Goal: Information Seeking & Learning: Learn about a topic

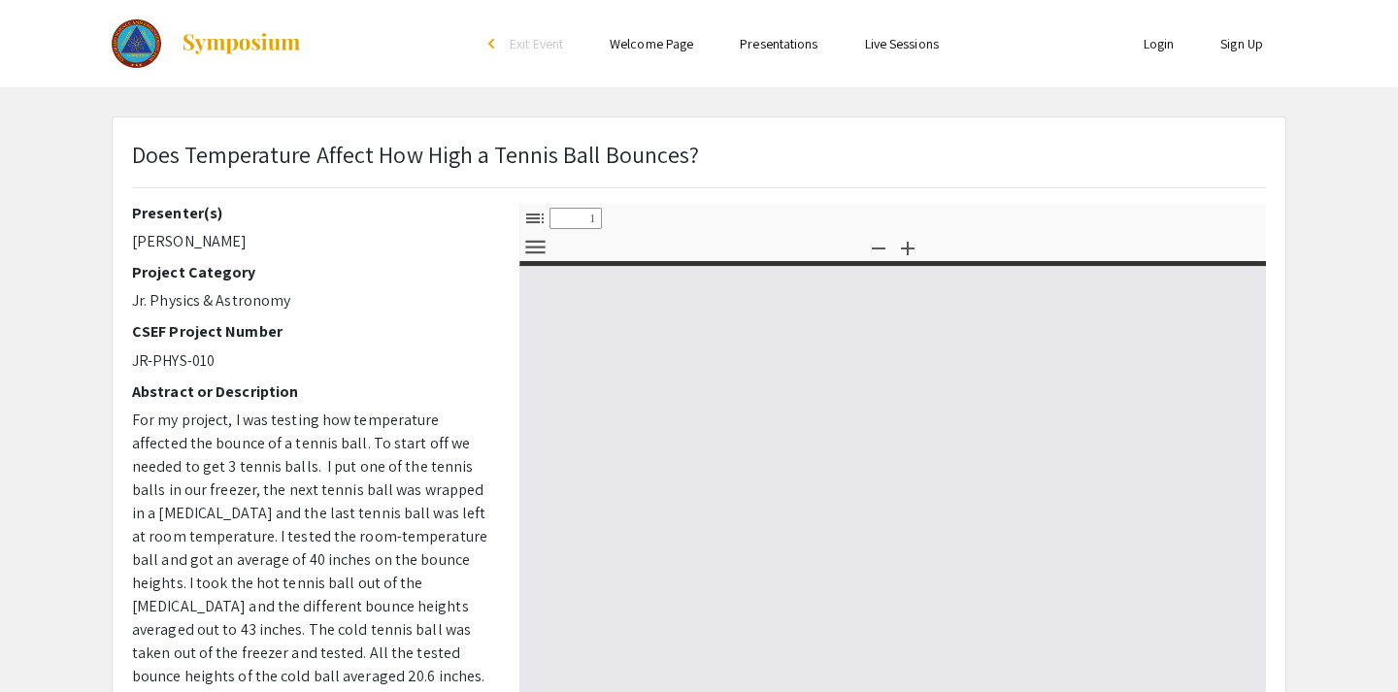
select select "custom"
type input "0"
select select "custom"
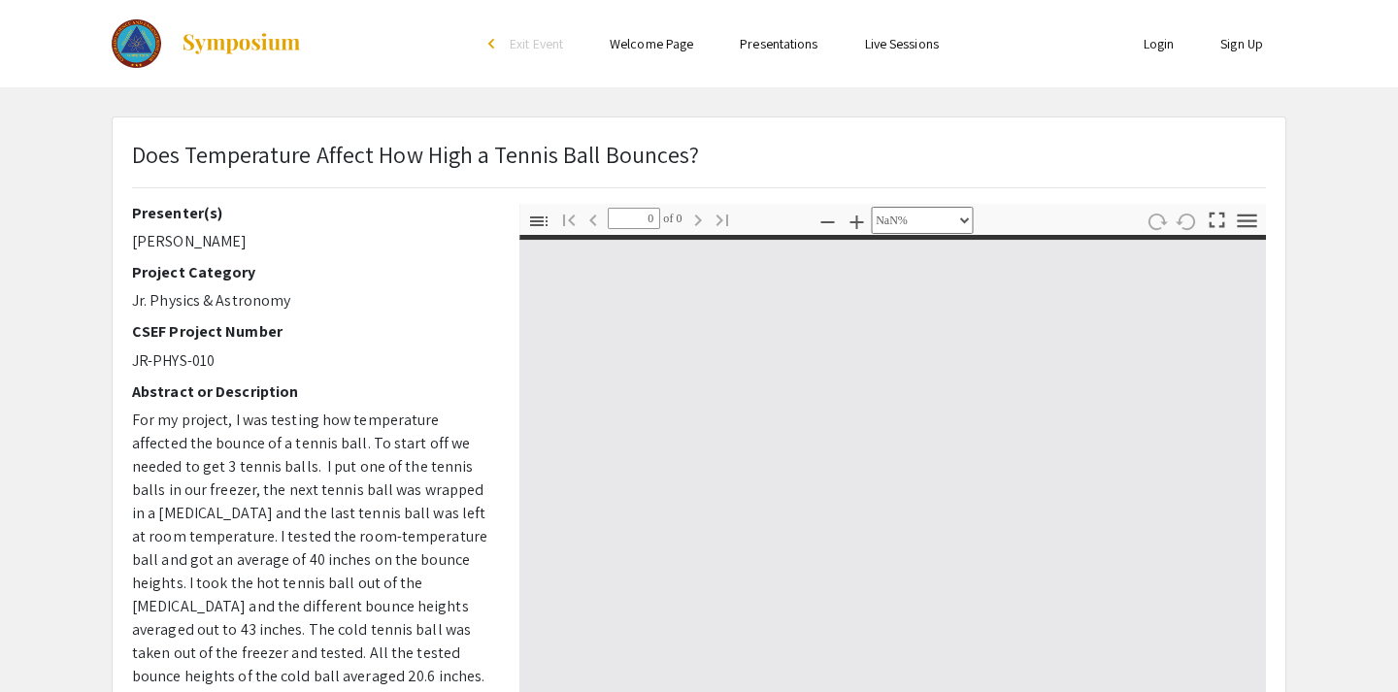
type input "1"
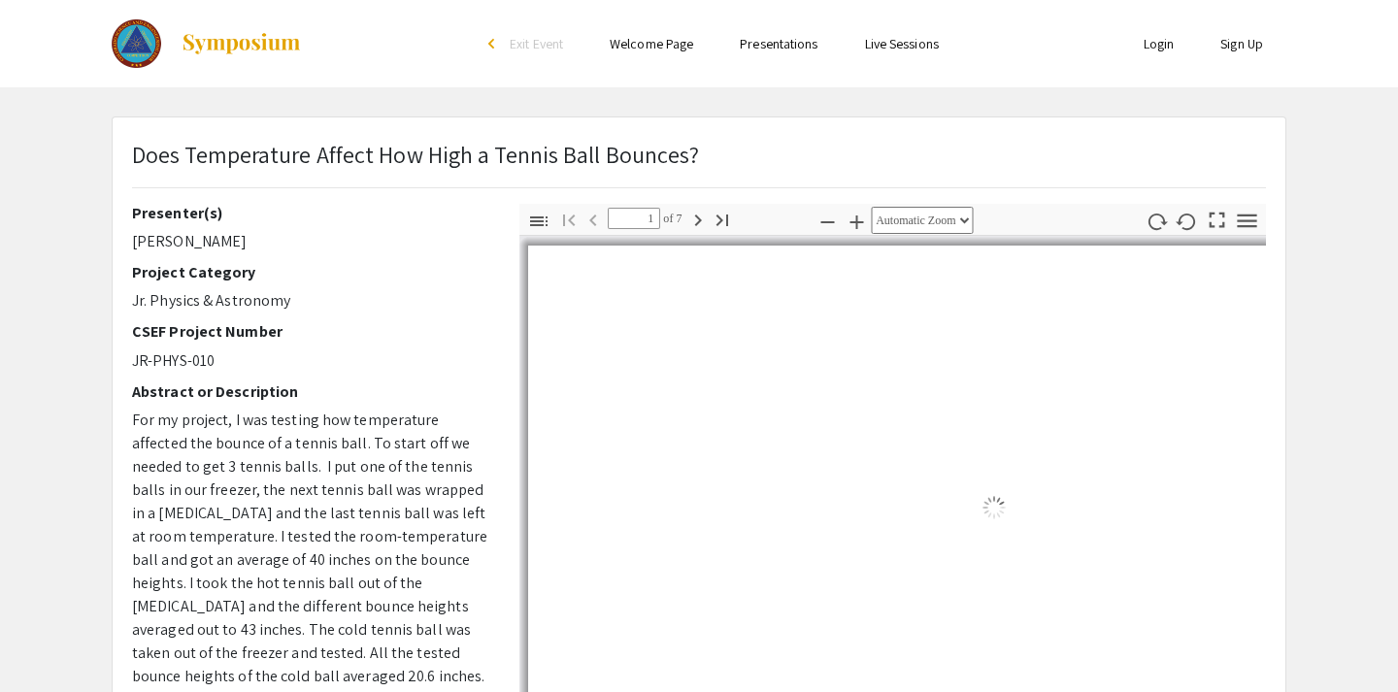
select select "auto"
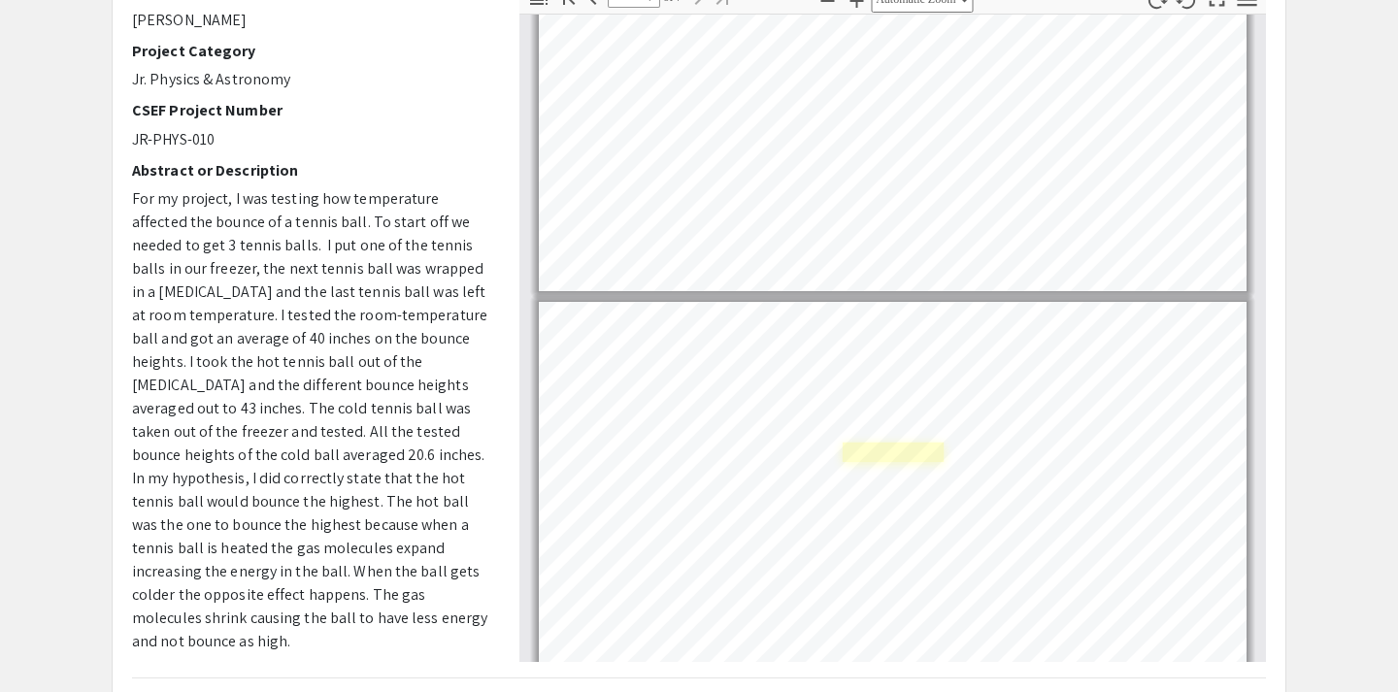
scroll to position [2171, 0]
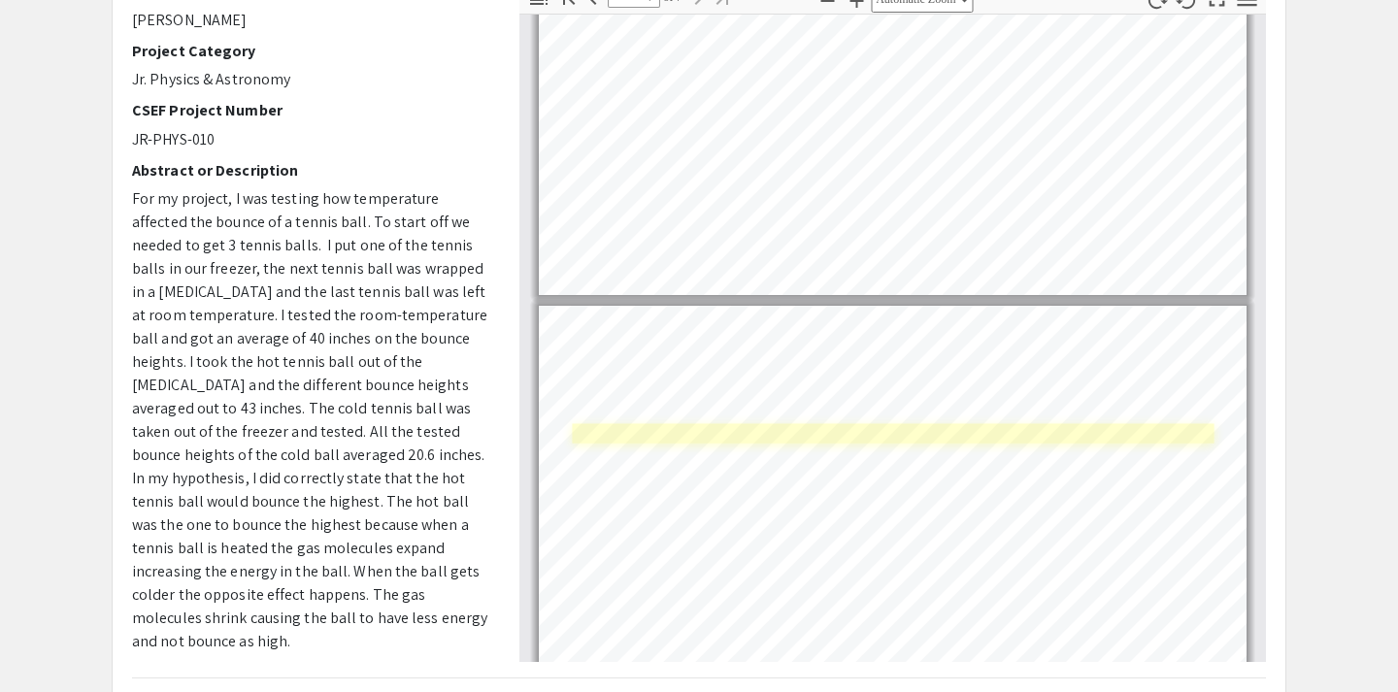
type input "6"
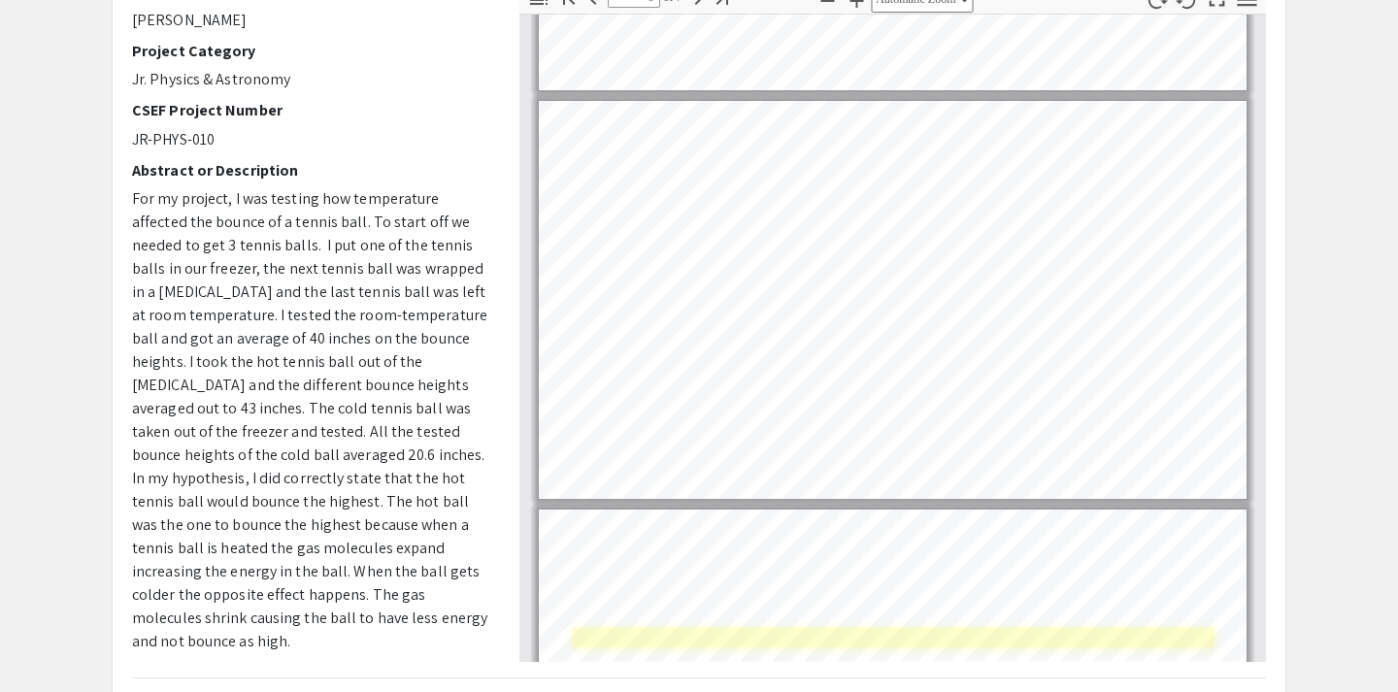
scroll to position [1964, 0]
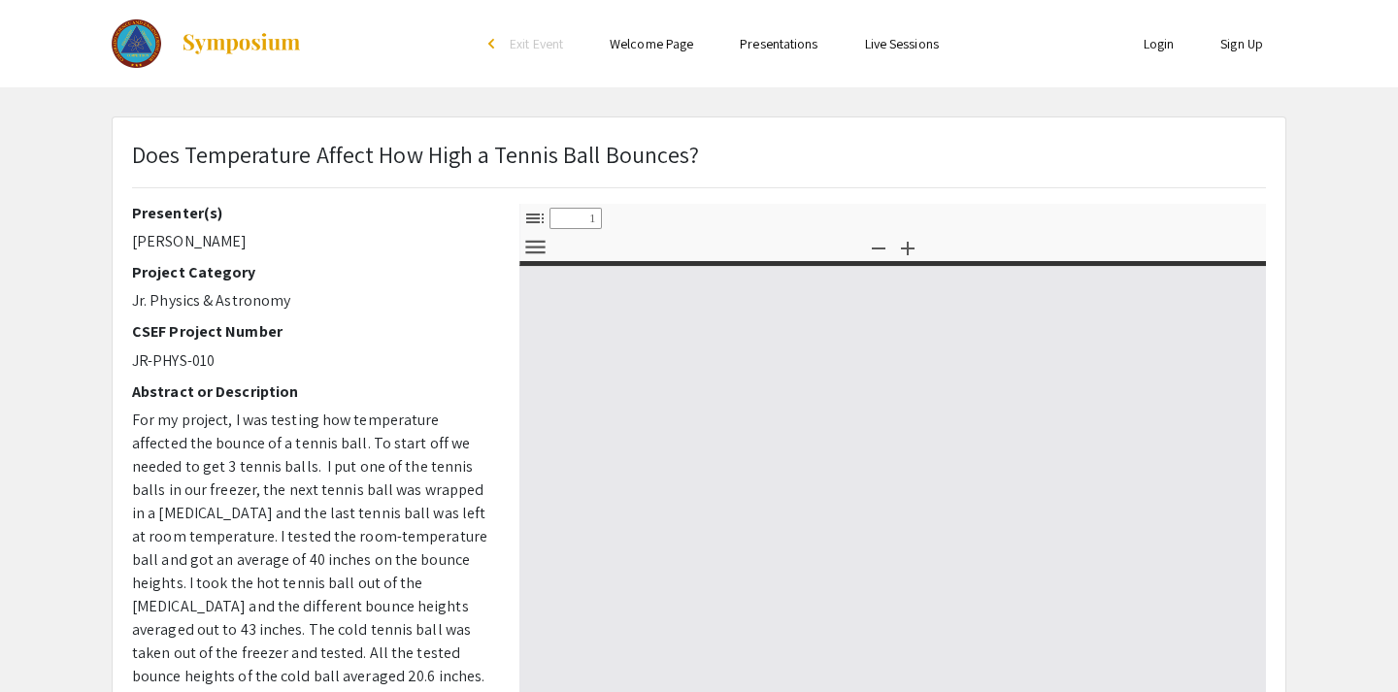
select select "custom"
type input "0"
select select "custom"
type input "1"
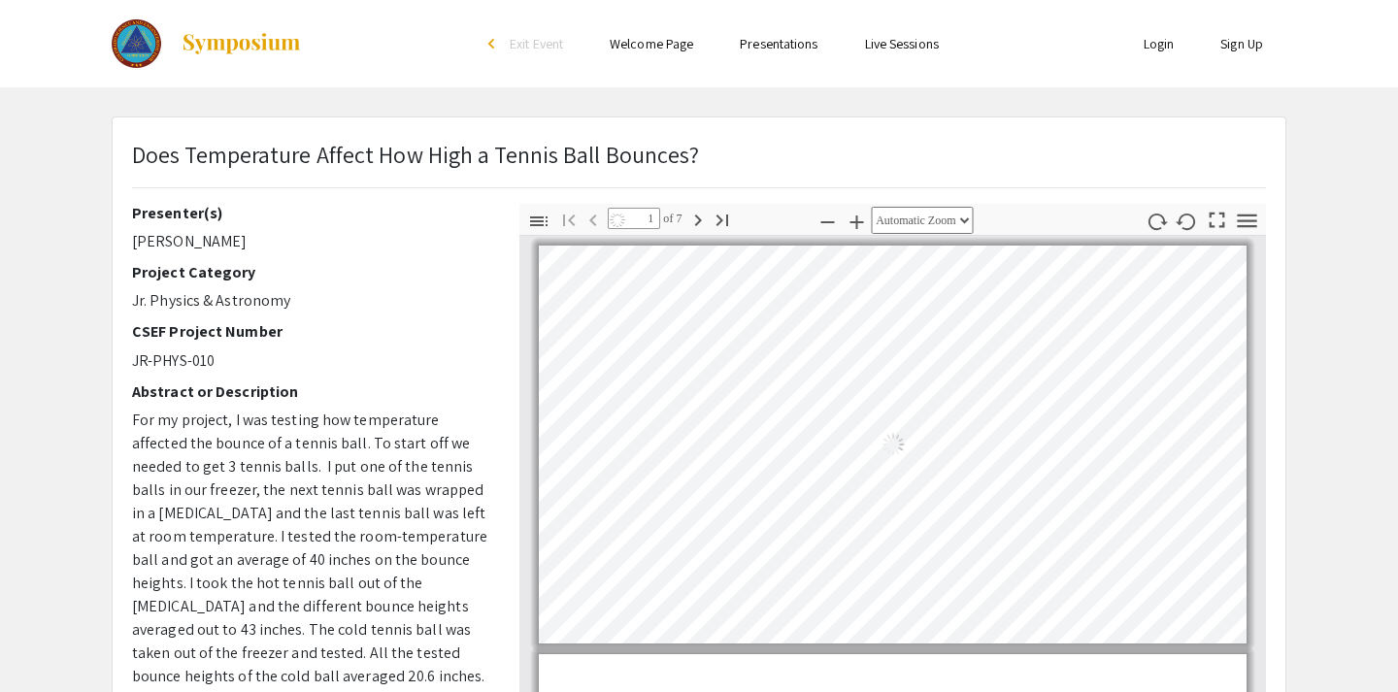
select select "auto"
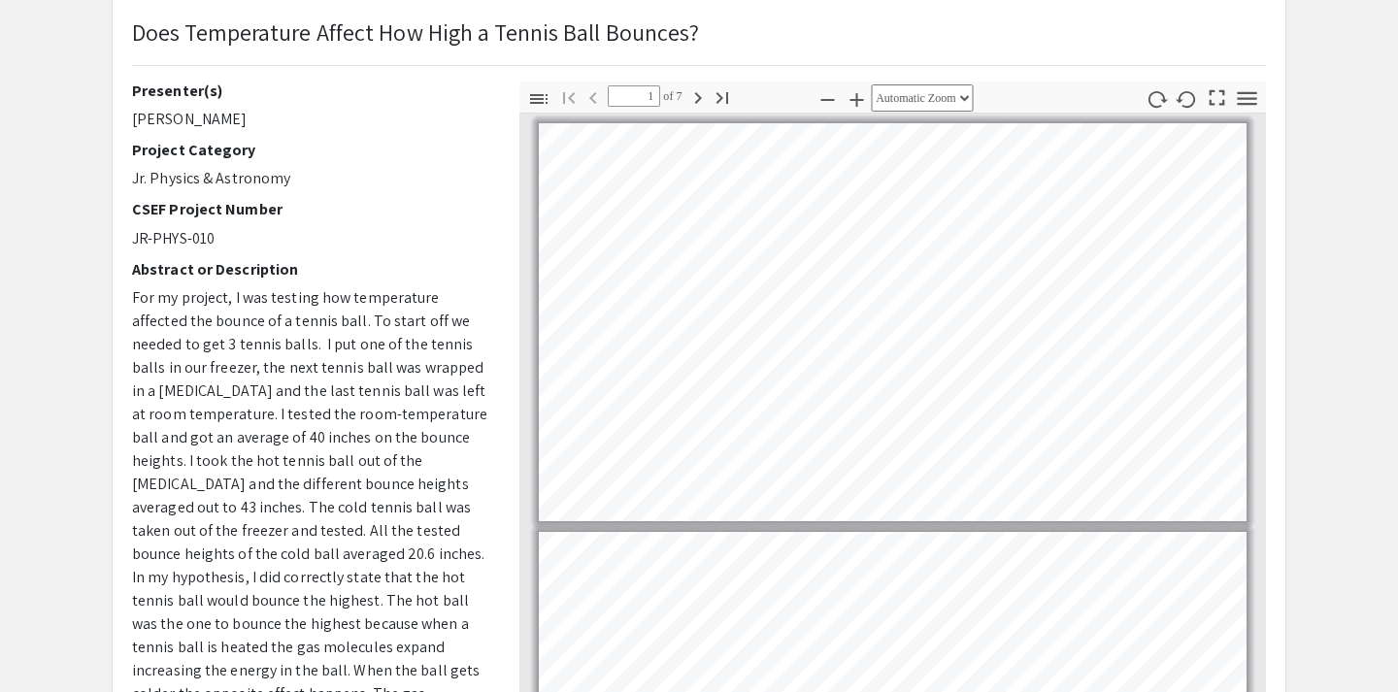
scroll to position [98, 0]
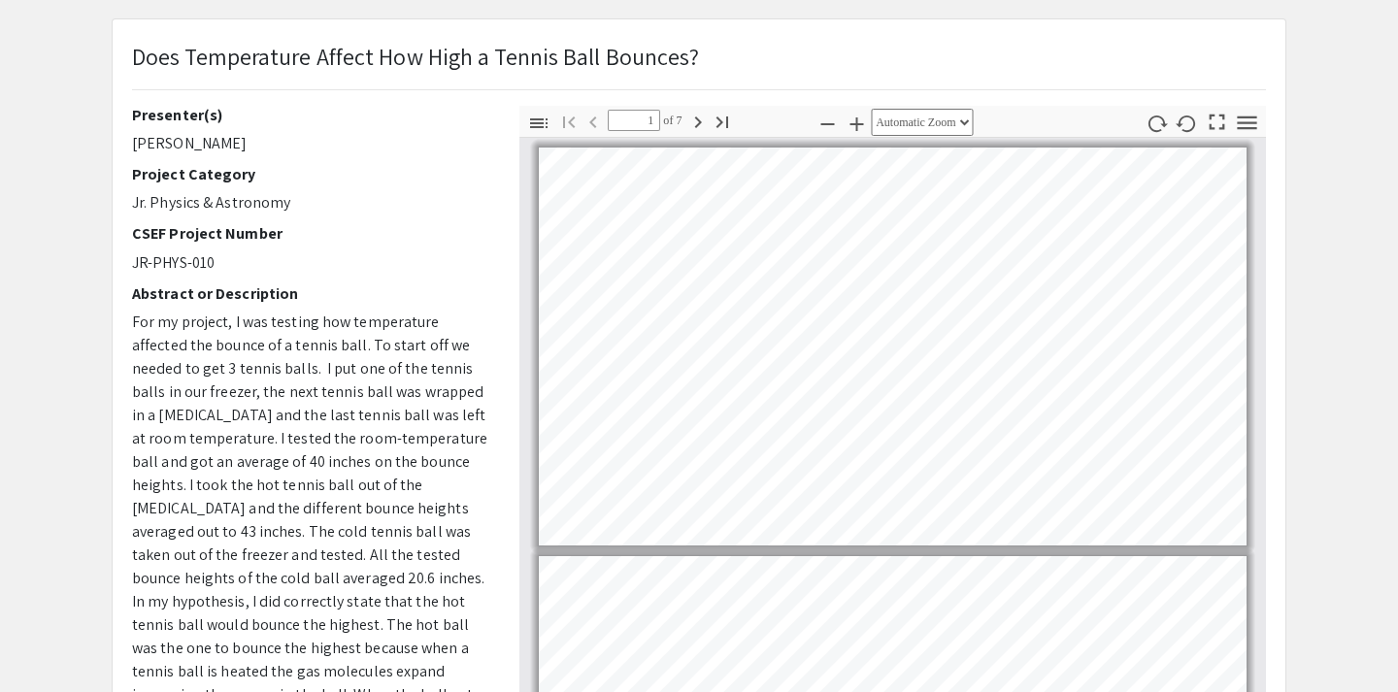
click at [701, 123] on icon "button" at bounding box center [697, 123] width 7 height 12
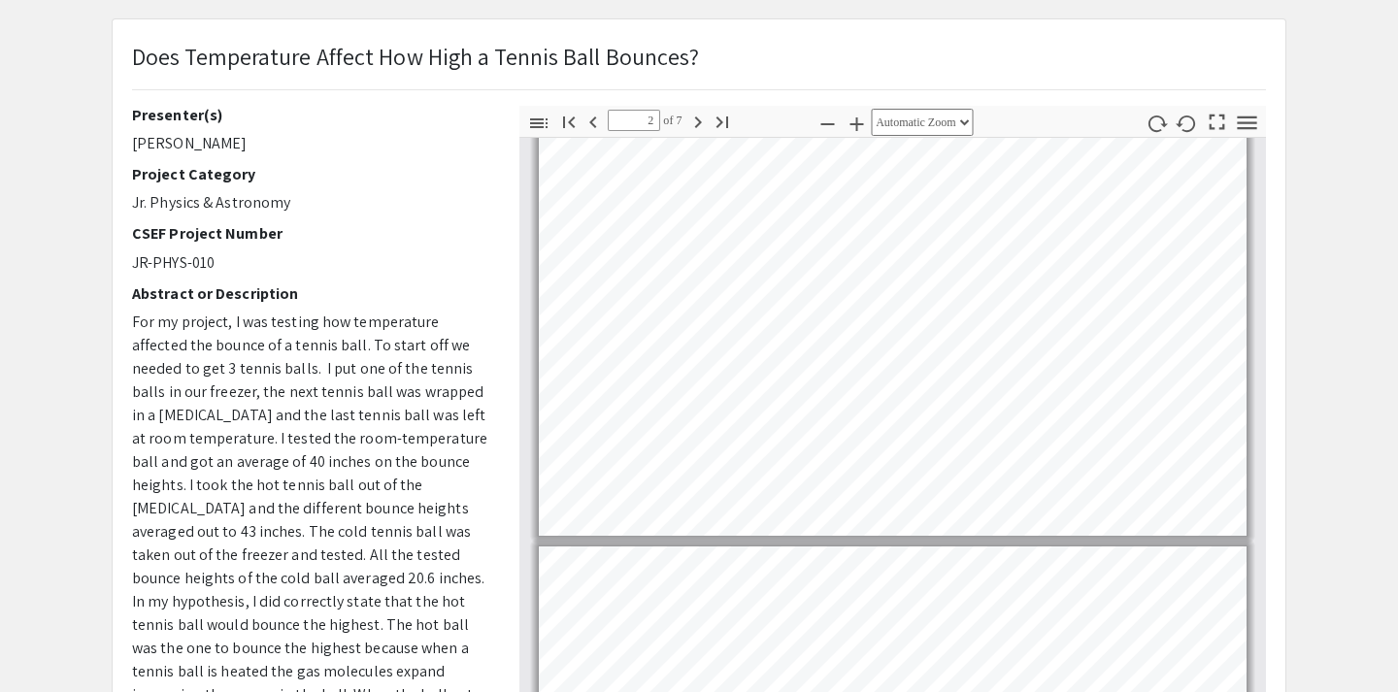
click at [701, 123] on icon "button" at bounding box center [697, 123] width 7 height 12
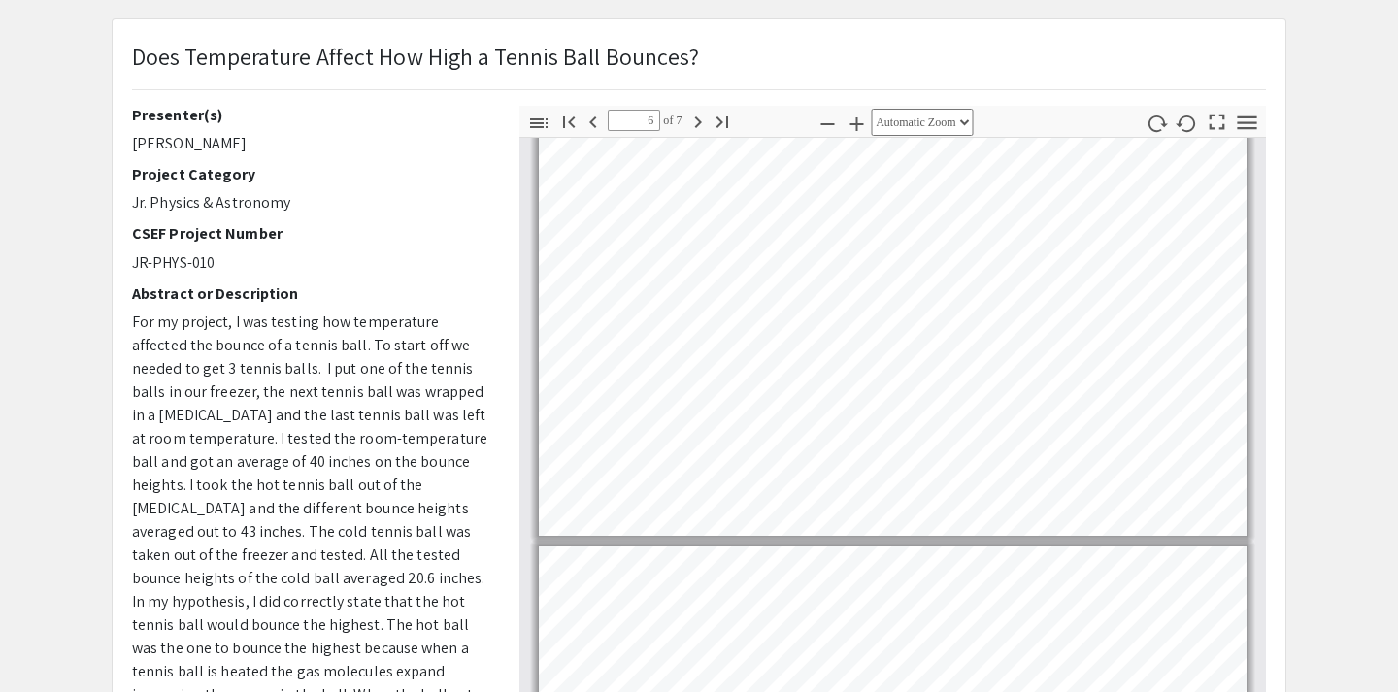
click at [701, 123] on icon "button" at bounding box center [697, 123] width 7 height 12
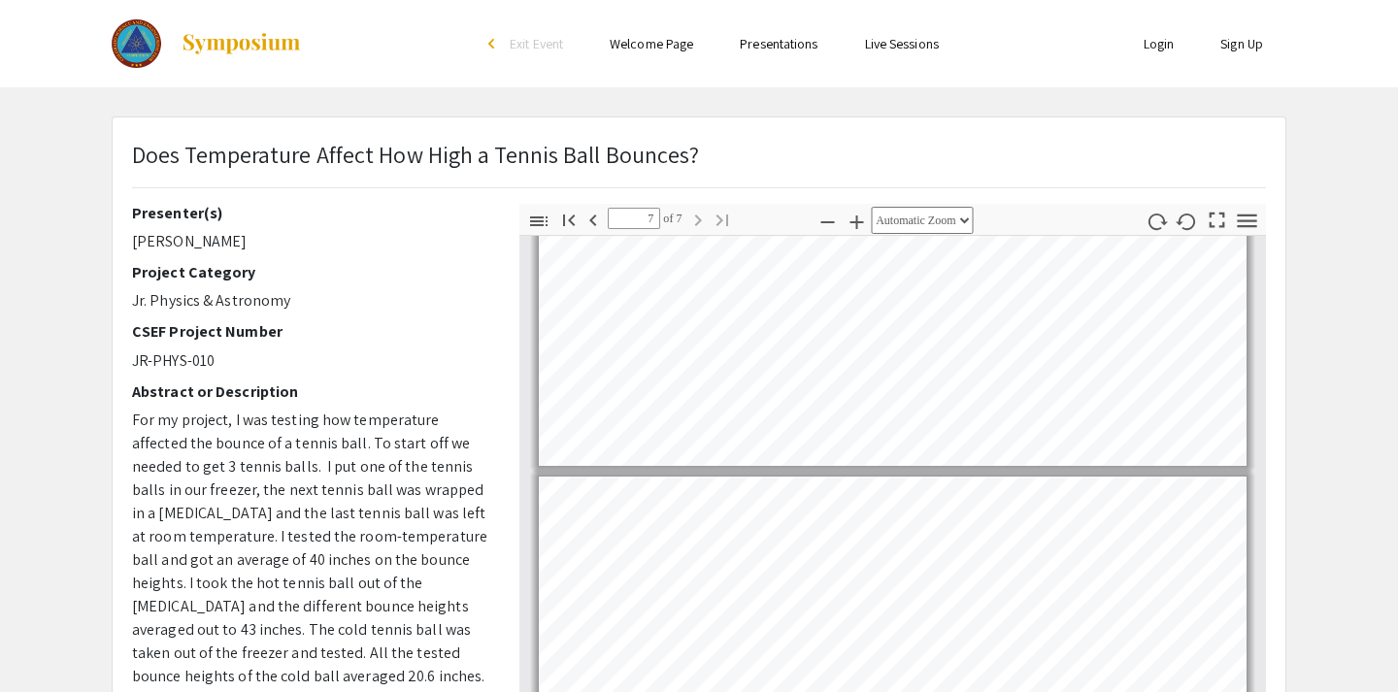
scroll to position [0, 0]
click at [589, 221] on icon "button" at bounding box center [593, 220] width 23 height 23
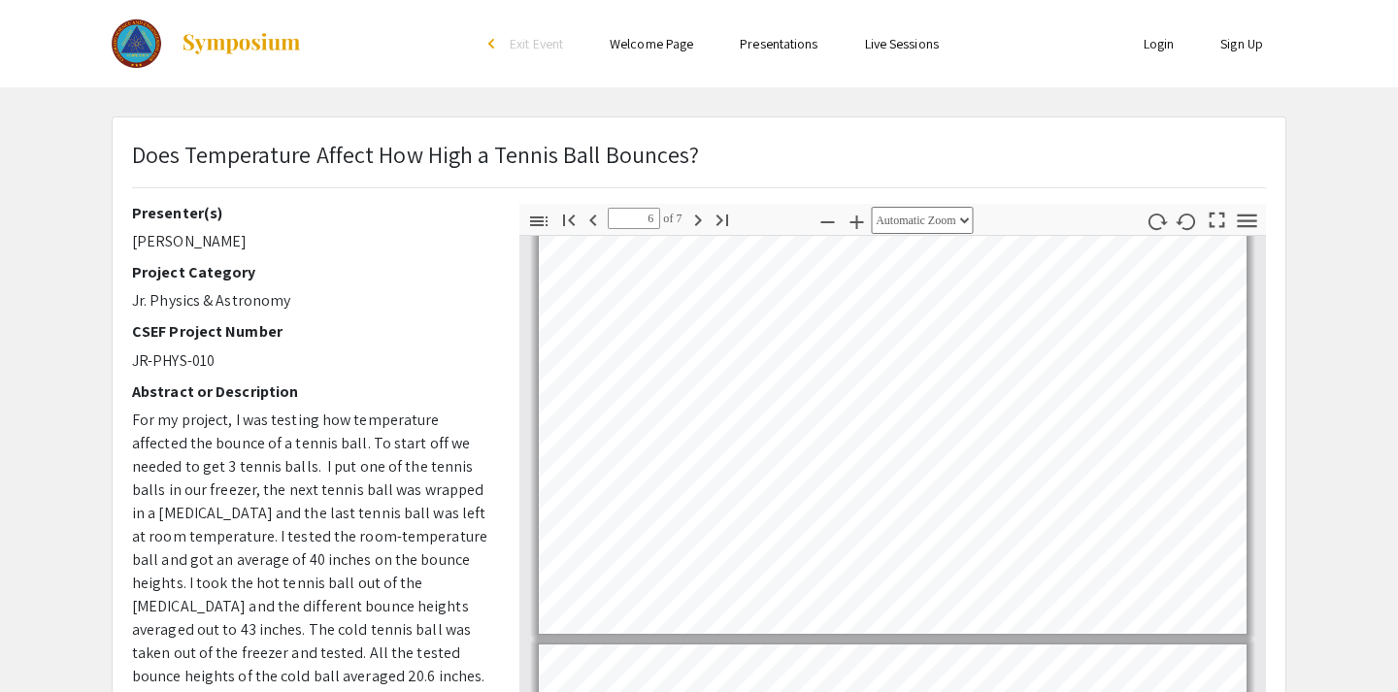
click at [589, 221] on icon "button" at bounding box center [593, 220] width 23 height 23
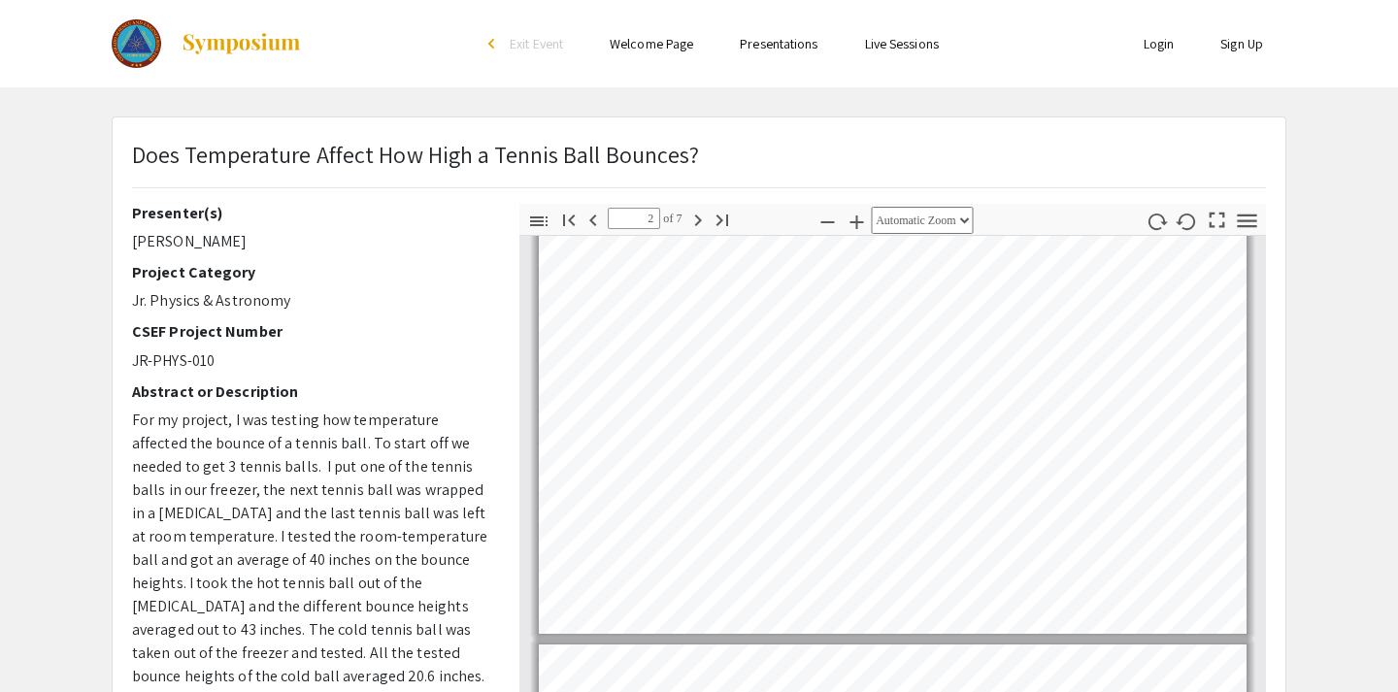
click at [589, 221] on icon "button" at bounding box center [593, 220] width 23 height 23
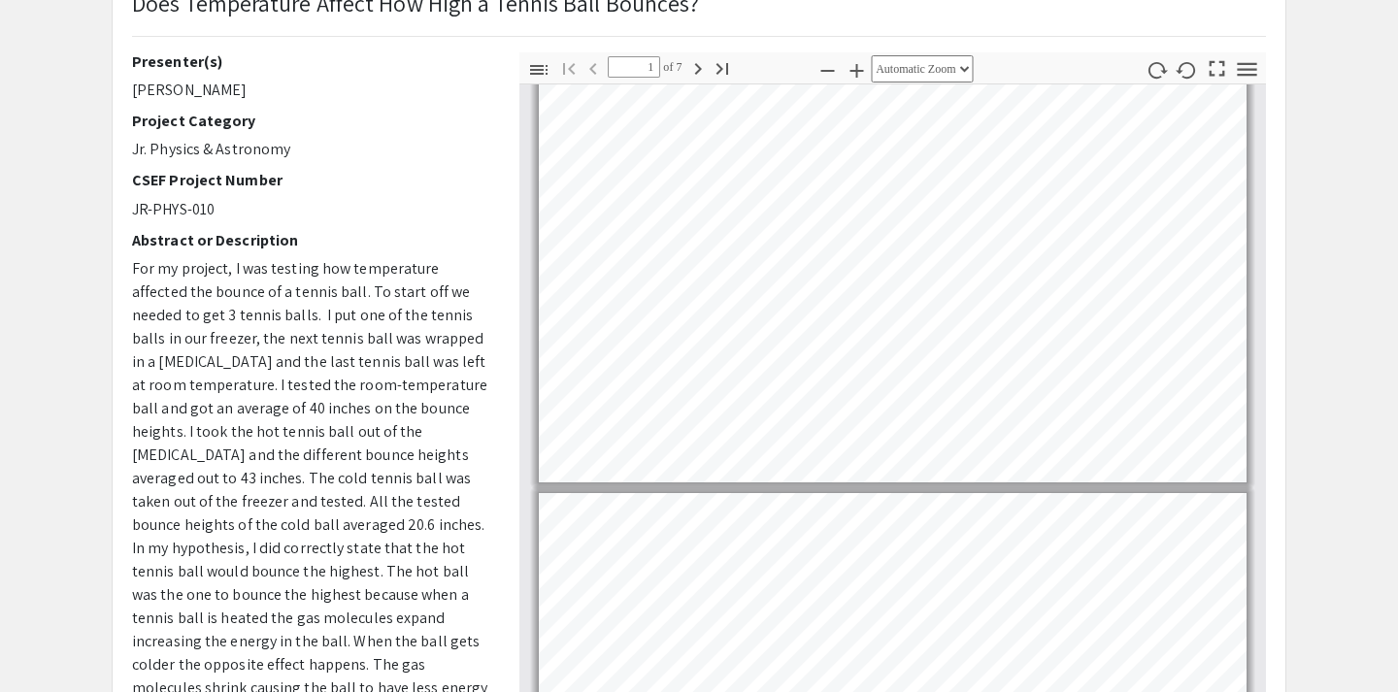
scroll to position [148, 0]
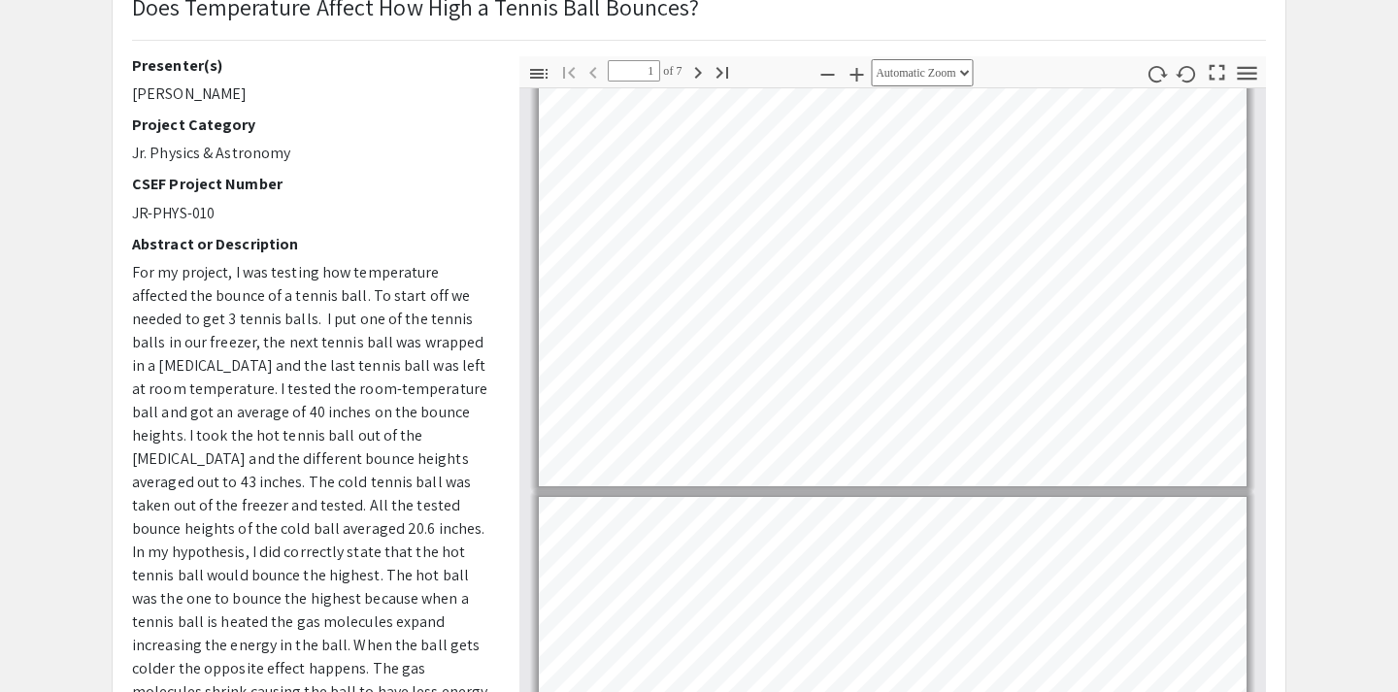
click at [696, 71] on icon "button" at bounding box center [698, 72] width 23 height 23
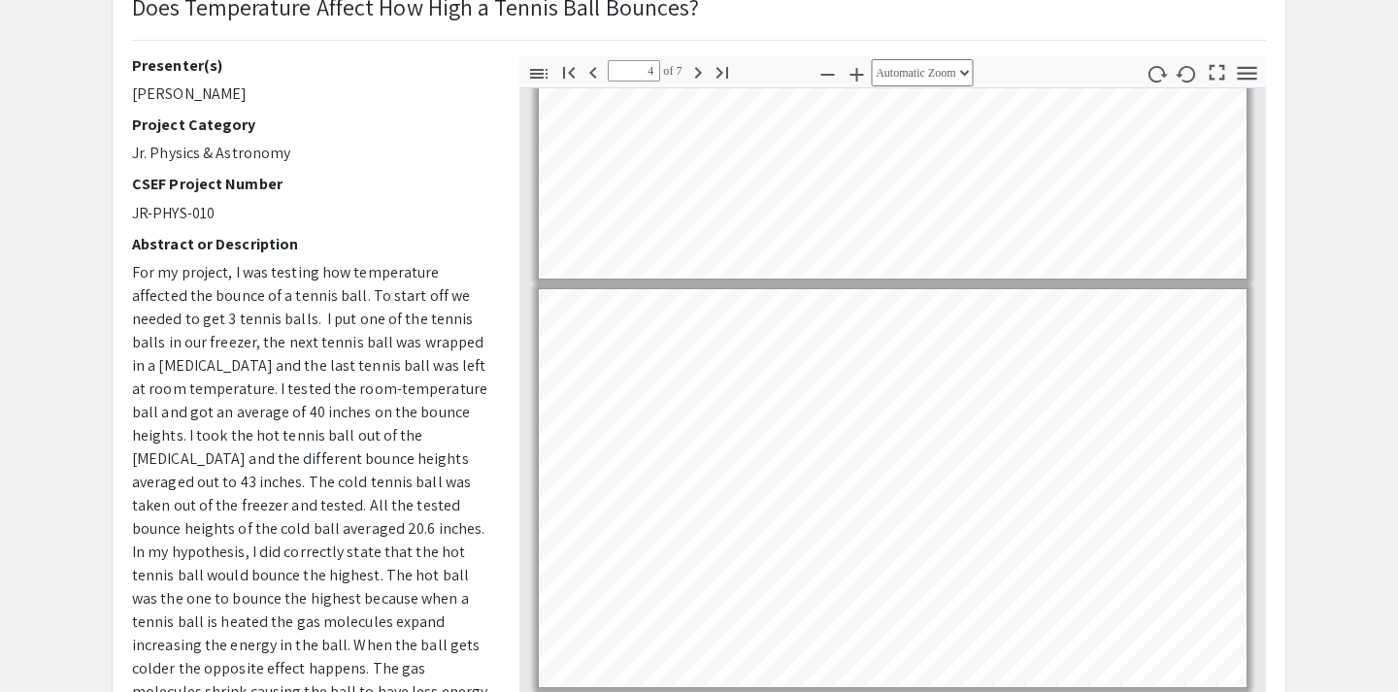
scroll to position [1037, 0]
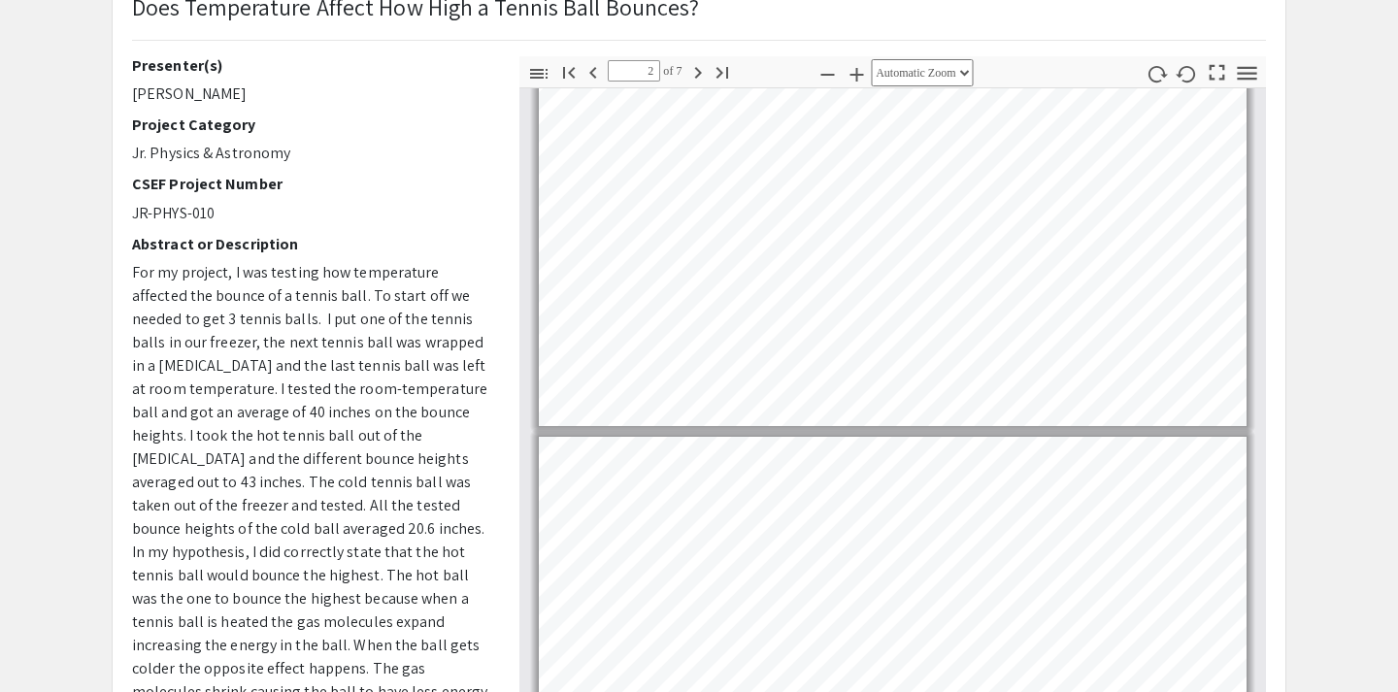
type input "3"
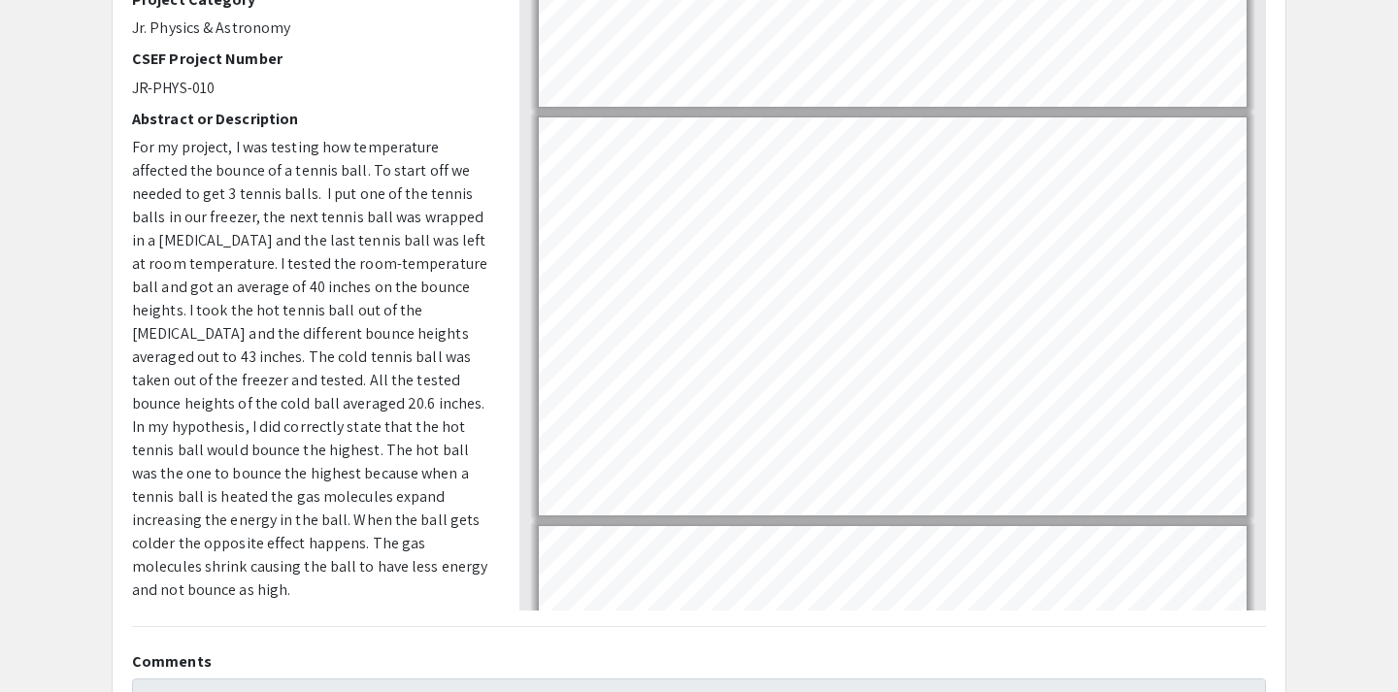
scroll to position [275, 0]
